Goal: Task Accomplishment & Management: Complete application form

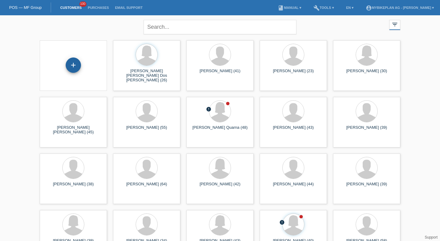
click at [71, 71] on div "+" at bounding box center [73, 64] width 15 height 15
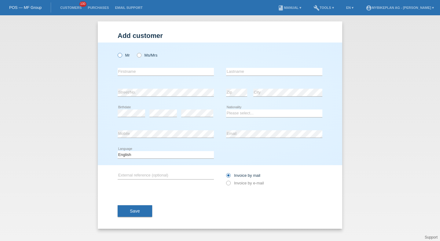
click at [127, 54] on label "Mr" at bounding box center [124, 55] width 12 height 5
click at [122, 54] on input "Mr" at bounding box center [120, 55] width 4 height 4
radio input "true"
click at [131, 71] on input "text" at bounding box center [166, 72] width 96 height 8
type input "Mario"
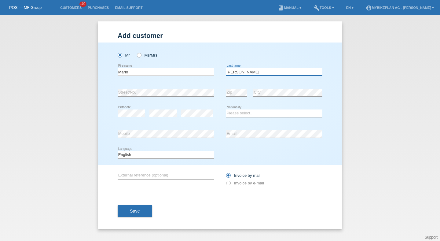
type input "[PERSON_NAME]"
click at [257, 113] on select "Please select... Switzerland Austria Germany Liechtenstein ------------ Afghani…" at bounding box center [274, 112] width 96 height 7
click at [226, 110] on select "Please select... Switzerland Austria Germany Liechtenstein ------------ Afghani…" at bounding box center [274, 112] width 96 height 7
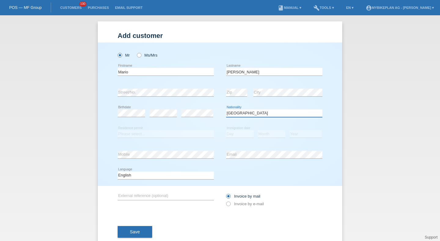
click at [249, 111] on select "Please select... [GEOGRAPHIC_DATA] [GEOGRAPHIC_DATA] [GEOGRAPHIC_DATA] [GEOGRAP…" at bounding box center [274, 112] width 96 height 7
select select "CH"
click at [226, 110] on select "Please select... [GEOGRAPHIC_DATA] [GEOGRAPHIC_DATA] [GEOGRAPHIC_DATA] [GEOGRAP…" at bounding box center [274, 112] width 96 height 7
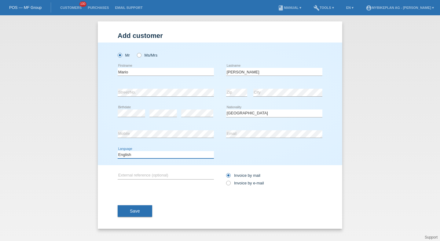
click at [180, 152] on select "Deutsch Français Italiano English" at bounding box center [166, 154] width 96 height 7
select select "de"
click at [118, 151] on select "Deutsch Français Italiano English" at bounding box center [166, 154] width 96 height 7
click at [242, 180] on div "Invoice by mail Invoice by e-mail" at bounding box center [274, 178] width 96 height 15
click at [240, 182] on label "Invoice by e-mail" at bounding box center [245, 182] width 38 height 5
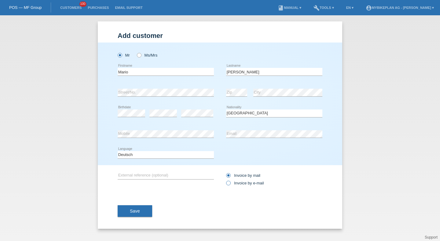
click at [230, 182] on input "Invoice by e-mail" at bounding box center [228, 184] width 4 height 8
radio input "true"
click at [145, 209] on button "Save" at bounding box center [135, 211] width 35 height 12
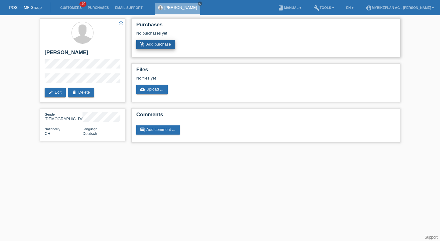
click at [165, 44] on link "add_shopping_cart Add purchase" at bounding box center [155, 44] width 39 height 9
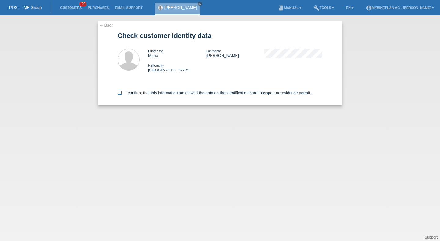
click at [127, 94] on label "I confirm, that this information match with the data on the identification card…" at bounding box center [214, 92] width 193 height 5
click at [122, 94] on input "I confirm, that this information match with the data on the identification card…" at bounding box center [120, 92] width 4 height 4
checkbox input "true"
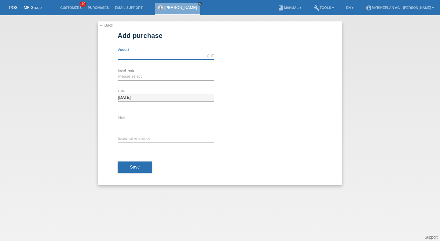
click at [122, 56] on input "text" at bounding box center [166, 56] width 96 height 8
type input "4490.00"
click at [127, 72] on div "Please select 6 instalments 12 instalments 18 instalments 24 instalments 36 ins…" at bounding box center [166, 76] width 96 height 21
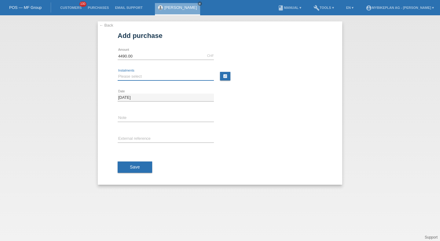
click at [128, 75] on select "Please select 6 instalments 12 instalments 18 instalments 24 instalments 36 ins…" at bounding box center [166, 76] width 96 height 7
click at [116, 0] on html "POS — MF Group Customers 100 Purchases Email Support Mario Blaser close menu" at bounding box center [220, 7] width 440 height 15
click at [136, 77] on select "Please select 6 instalments 12 instalments 18 instalments 24 instalments 36 ins…" at bounding box center [166, 76] width 96 height 7
select select "488"
click at [118, 73] on select "Please select 6 instalments 12 instalments 18 instalments 24 instalments 36 ins…" at bounding box center [166, 76] width 96 height 7
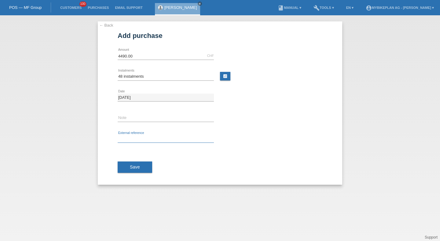
click at [127, 138] on input "text" at bounding box center [166, 139] width 96 height 8
paste input "45885337119"
type input "45885337119"
click at [128, 163] on button "Save" at bounding box center [135, 167] width 35 height 12
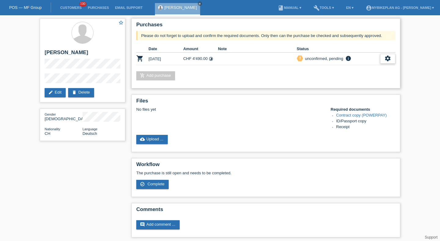
click at [383, 57] on div "settings" at bounding box center [387, 59] width 15 height 10
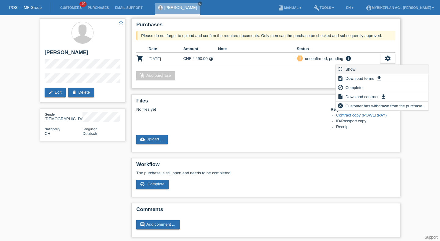
click at [363, 68] on div "fullscreen Show" at bounding box center [382, 69] width 92 height 9
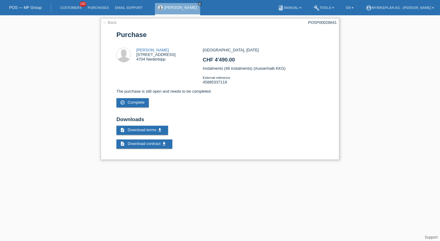
click at [311, 26] on div "← Back POSP00028641 [GEOGRAPHIC_DATA] Mario Blaser [STREET_ADDRESS] CHF 4'490.00" at bounding box center [220, 88] width 238 height 141
click at [311, 26] on div "← Back POSP00028641 Purchase Mario Blaser Oggenhäusernweg 4 4704 Niederbipp CHF…" at bounding box center [220, 88] width 238 height 141
click at [315, 25] on div "POSP00028641" at bounding box center [322, 22] width 29 height 5
copy div "POSP00028641"
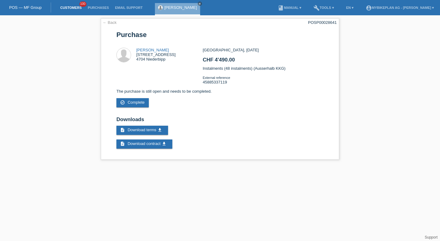
click at [74, 7] on link "Customers" at bounding box center [70, 8] width 27 height 4
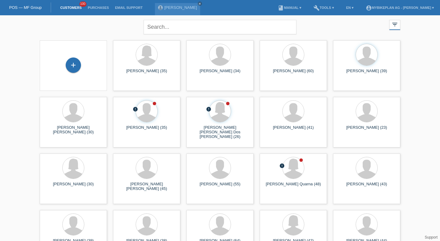
click at [81, 64] on div "+" at bounding box center [73, 65] width 57 height 16
click at [76, 64] on div "+" at bounding box center [73, 64] width 15 height 15
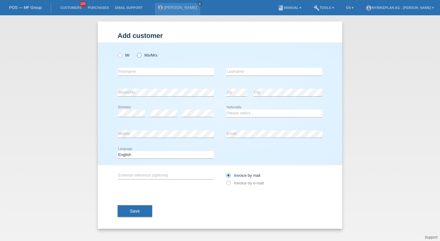
click at [144, 55] on label "Ms/Mrs" at bounding box center [147, 55] width 20 height 5
click at [141, 55] on input "Ms/Mrs" at bounding box center [139, 55] width 4 height 4
radio input "true"
click at [142, 75] on input "text" at bounding box center [166, 72] width 96 height 8
type input "[PERSON_NAME]"
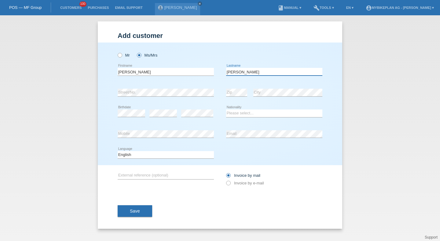
type input "[PERSON_NAME]"
click at [240, 111] on select "Please select... [GEOGRAPHIC_DATA] [GEOGRAPHIC_DATA] [GEOGRAPHIC_DATA] [GEOGRAP…" at bounding box center [274, 112] width 96 height 7
click at [242, 113] on select "Please select... [GEOGRAPHIC_DATA] [GEOGRAPHIC_DATA] [GEOGRAPHIC_DATA] [GEOGRAP…" at bounding box center [274, 112] width 96 height 7
click at [236, 115] on select "Please select... [GEOGRAPHIC_DATA] [GEOGRAPHIC_DATA] [GEOGRAPHIC_DATA] [GEOGRAP…" at bounding box center [274, 112] width 96 height 7
click at [166, 69] on input "[PERSON_NAME]" at bounding box center [166, 72] width 96 height 8
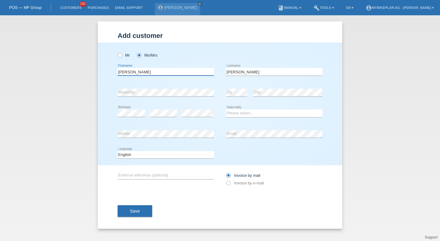
click at [166, 69] on input "[PERSON_NAME]" at bounding box center [166, 72] width 96 height 8
type input "[PERSON_NAME]"
click at [251, 113] on select "Please select... [GEOGRAPHIC_DATA] [GEOGRAPHIC_DATA] [GEOGRAPHIC_DATA] [GEOGRAP…" at bounding box center [274, 112] width 96 height 7
select select "CH"
click at [226, 110] on select "Please select... [GEOGRAPHIC_DATA] [GEOGRAPHIC_DATA] [GEOGRAPHIC_DATA] [GEOGRAP…" at bounding box center [274, 112] width 96 height 7
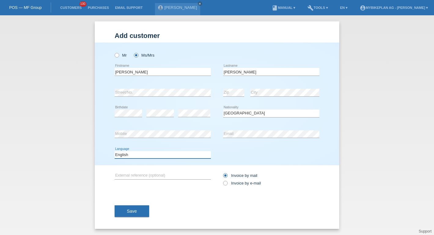
click at [182, 153] on select "Deutsch Français Italiano English" at bounding box center [163, 154] width 96 height 7
select select "de"
click at [115, 151] on select "Deutsch Français Italiano English" at bounding box center [163, 154] width 96 height 7
click at [232, 184] on label "Invoice by e-mail" at bounding box center [242, 182] width 38 height 5
click at [227, 184] on input "Invoice by e-mail" at bounding box center [225, 184] width 4 height 8
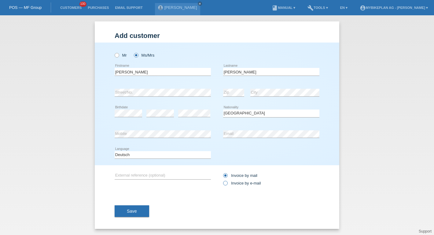
radio input "true"
click at [142, 212] on button "Save" at bounding box center [132, 211] width 35 height 12
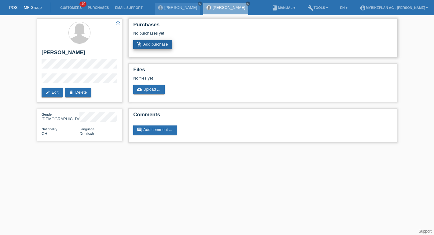
click at [163, 47] on link "add_shopping_cart Add purchase" at bounding box center [152, 44] width 39 height 9
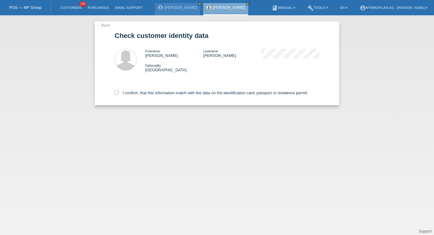
click at [142, 100] on div "I confirm, that this information match with the data on the identification card…" at bounding box center [217, 91] width 205 height 27
click at [146, 97] on div "I confirm, that this information match with the data on the identification card…" at bounding box center [217, 91] width 205 height 27
click at [149, 94] on label "I confirm, that this information match with the data on the identification card…" at bounding box center [211, 92] width 193 height 5
click at [150, 93] on label "I confirm, that this information match with the data on the identification card…" at bounding box center [211, 92] width 193 height 5
click at [118, 93] on input "I confirm, that this information match with the data on the identification card…" at bounding box center [117, 92] width 4 height 4
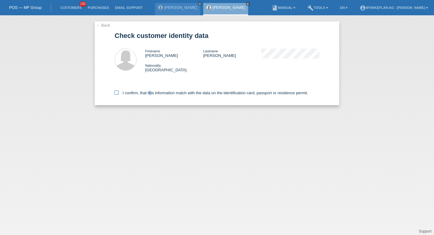
checkbox input "true"
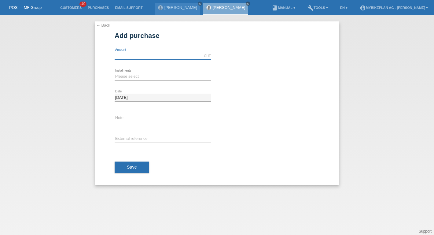
click at [139, 56] on input "text" at bounding box center [163, 56] width 96 height 8
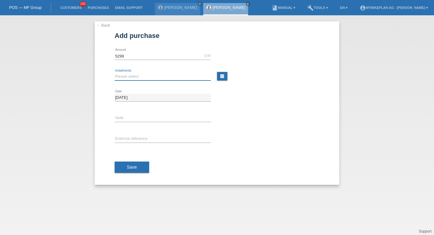
type input "5299.00"
click at [133, 74] on select "Please select 6 instalments 12 instalments 18 instalments 24 instalments 36 ins…" at bounding box center [163, 76] width 96 height 7
select select "486"
click at [115, 73] on select "Please select 6 instalments 12 instalments 18 instalments 24 instalments 36 ins…" at bounding box center [163, 76] width 96 height 7
click at [133, 139] on input "text" at bounding box center [163, 139] width 96 height 8
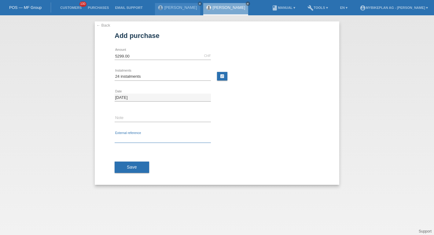
paste input "45885337117"
type input "45885337117"
click at [131, 157] on div "Save" at bounding box center [217, 166] width 205 height 35
click at [131, 164] on button "Save" at bounding box center [132, 167] width 35 height 12
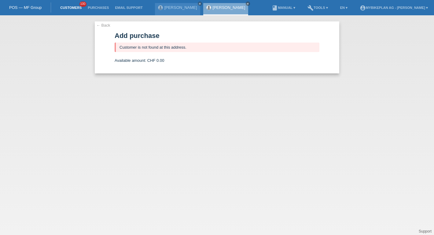
click at [80, 8] on link "Customers" at bounding box center [70, 8] width 27 height 4
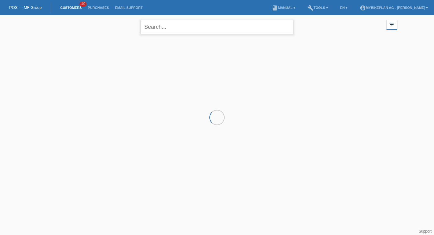
click at [160, 23] on input "text" at bounding box center [216, 27] width 153 height 14
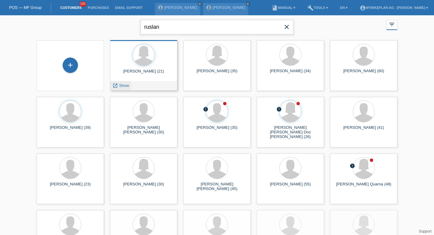
type input "ruslan"
click at [127, 86] on span "Show" at bounding box center [124, 85] width 10 height 5
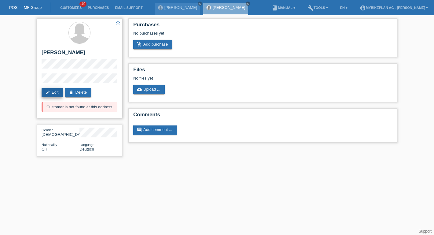
click at [59, 93] on link "edit Edit" at bounding box center [52, 92] width 21 height 9
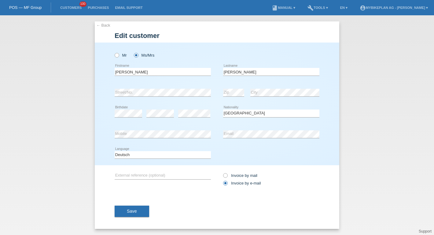
select select "CH"
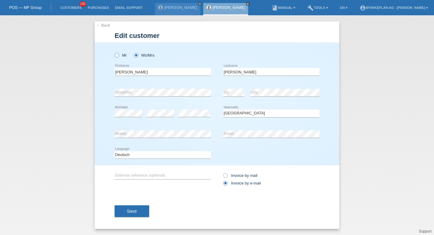
click at [121, 54] on label "Mr" at bounding box center [121, 55] width 12 height 5
click at [118, 54] on input "Mr" at bounding box center [117, 55] width 4 height 4
radio input "true"
click at [133, 214] on button "Save" at bounding box center [132, 211] width 35 height 12
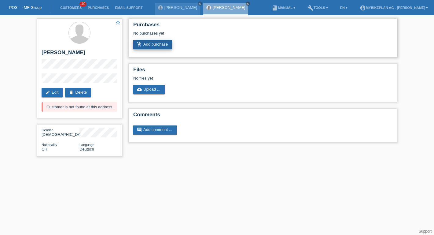
click at [160, 42] on link "add_shopping_cart Add purchase" at bounding box center [152, 44] width 39 height 9
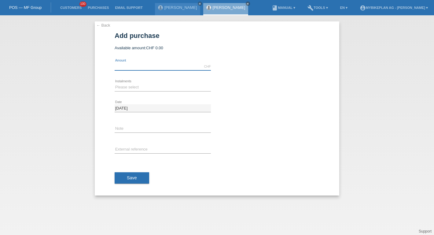
click at [143, 67] on input "text" at bounding box center [163, 67] width 96 height 8
type input "5299.00"
click at [132, 86] on select "Please select 6 instalments 12 instalments 18 instalments 24 instalments 36 ins…" at bounding box center [163, 86] width 96 height 7
select select "486"
click at [115, 84] on select "Please select 6 instalments 12 instalments 18 instalments 24 instalments 36 ins…" at bounding box center [163, 86] width 96 height 7
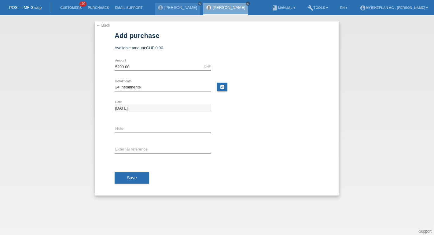
click at [129, 145] on div "error External reference" at bounding box center [163, 149] width 96 height 21
click at [129, 152] on input "text" at bounding box center [163, 150] width 96 height 8
paste input "45885337117"
type input "45885337117"
click at [128, 176] on span "Save" at bounding box center [132, 177] width 10 height 5
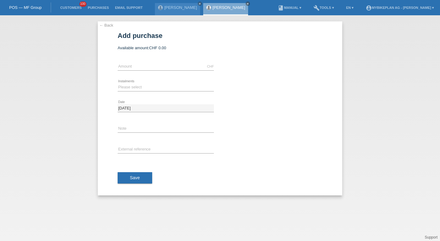
click at [70, 10] on li "Customers 100" at bounding box center [70, 8] width 27 height 16
click at [73, 7] on link "Customers" at bounding box center [70, 8] width 27 height 4
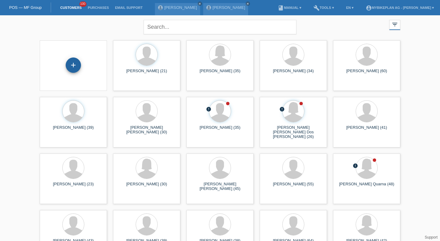
click at [74, 65] on div "+" at bounding box center [73, 64] width 15 height 15
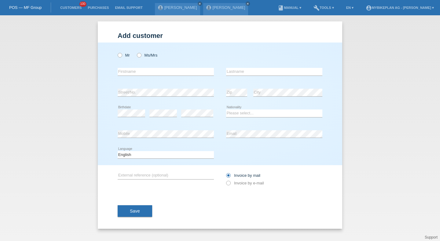
click at [146, 52] on div "Mr Ms/Mrs" at bounding box center [166, 55] width 96 height 13
click at [146, 55] on label "Ms/Mrs" at bounding box center [147, 55] width 20 height 5
click at [141, 55] on input "Ms/Mrs" at bounding box center [139, 55] width 4 height 4
radio input "true"
click at [145, 73] on input "text" at bounding box center [166, 72] width 96 height 8
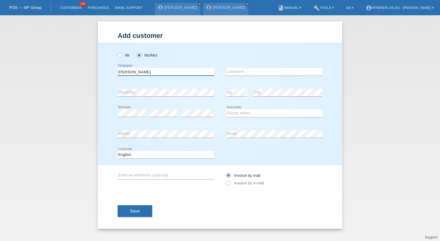
type input "[PERSON_NAME]"
click at [162, 87] on div "error Street/No." at bounding box center [166, 92] width 96 height 21
click at [158, 108] on div "error" at bounding box center [162, 113] width 27 height 21
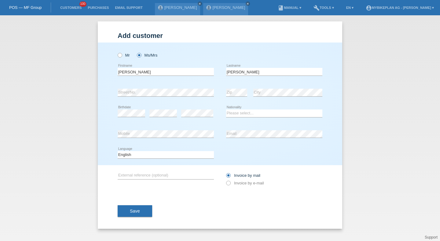
click at [219, 101] on div "error Street/No. error Zip error City" at bounding box center [220, 92] width 205 height 21
click at [230, 116] on select "Please select... Switzerland Austria Germany Liechtenstein ------------ Afghani…" at bounding box center [274, 112] width 96 height 7
select select "CH"
click at [226, 110] on select "Please select... Switzerland Austria Germany Liechtenstein ------------ Afghani…" at bounding box center [274, 112] width 96 height 7
click at [169, 159] on div "Deutsch Français Italiano English error Language" at bounding box center [166, 154] width 96 height 21
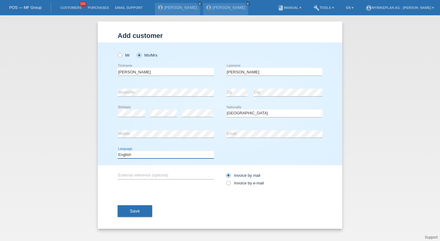
click at [168, 154] on select "Deutsch Français Italiano English" at bounding box center [166, 154] width 96 height 7
select select "de"
click at [118, 151] on select "Deutsch Français Italiano English" at bounding box center [166, 154] width 96 height 7
click at [232, 186] on div "Invoice by mail Invoice by e-mail" at bounding box center [274, 178] width 96 height 15
click at [232, 185] on label "Invoice by e-mail" at bounding box center [245, 182] width 38 height 5
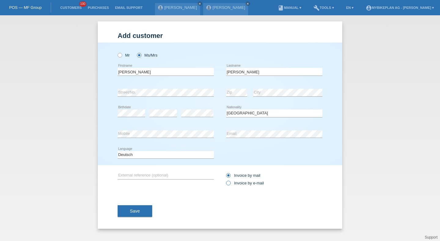
click at [230, 185] on input "Invoice by e-mail" at bounding box center [228, 184] width 4 height 8
radio input "true"
click at [149, 210] on button "Save" at bounding box center [135, 211] width 35 height 12
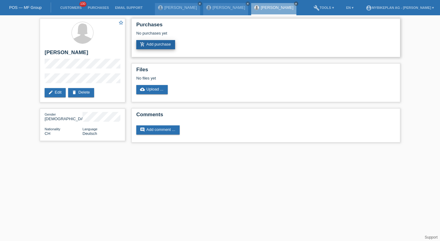
click at [165, 45] on link "add_shopping_cart Add purchase" at bounding box center [155, 44] width 39 height 9
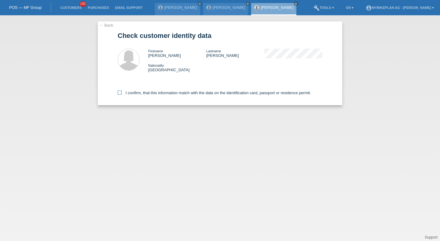
click at [150, 92] on label "I confirm, that this information match with the data on the identification card…" at bounding box center [214, 92] width 193 height 5
click at [122, 92] on input "I confirm, that this information match with the data on the identification card…" at bounding box center [120, 92] width 4 height 4
checkbox input "true"
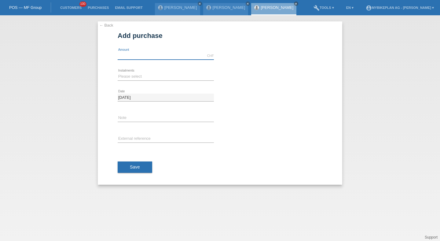
click at [154, 53] on input "text" at bounding box center [166, 56] width 96 height 8
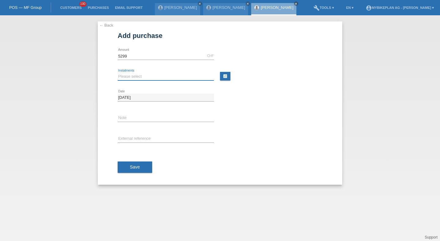
type input "5299.00"
click at [140, 76] on select "Please select 6 instalments 12 instalments 18 instalments 24 instalments 36 ins…" at bounding box center [166, 76] width 96 height 7
select select "486"
click at [118, 73] on select "Please select 6 instalments 12 instalments 18 instalments 24 instalments 36 ins…" at bounding box center [166, 76] width 96 height 7
click at [131, 162] on button "Save" at bounding box center [135, 167] width 35 height 12
